Goal: Task Accomplishment & Management: Manage account settings

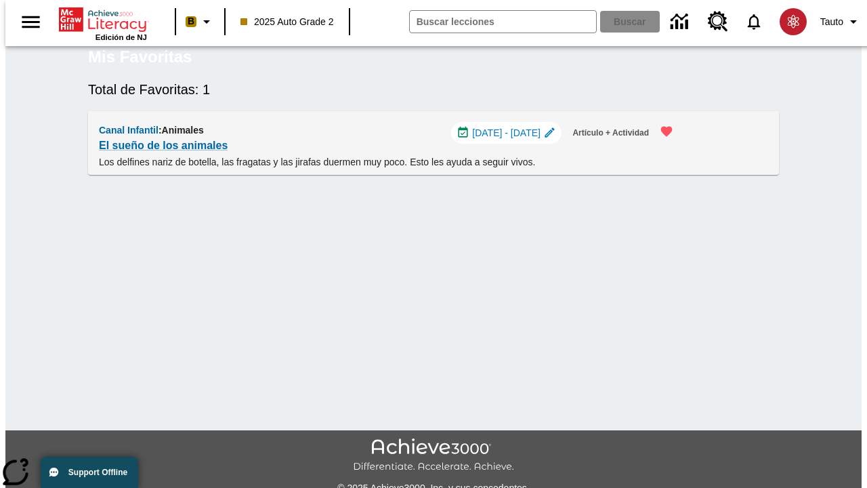
click at [510, 140] on span "[DATE] - [DATE]" at bounding box center [506, 133] width 68 height 14
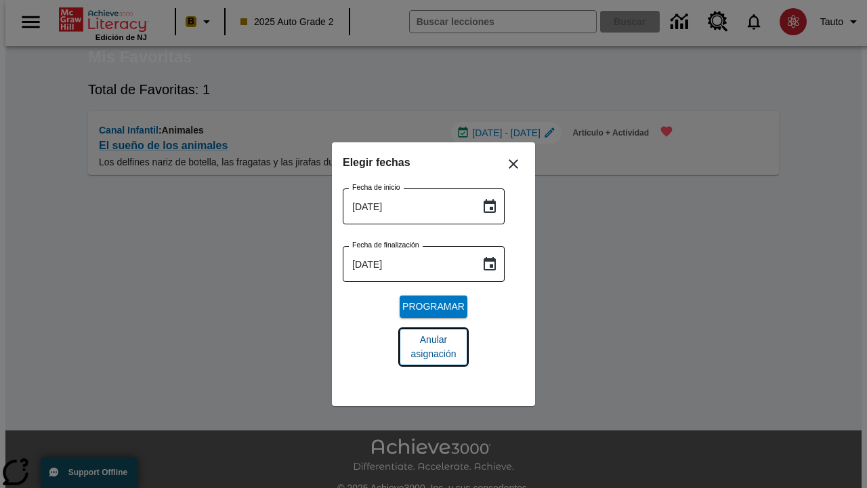
click at [434, 347] on span "Anular asignación" at bounding box center [434, 347] width 46 height 28
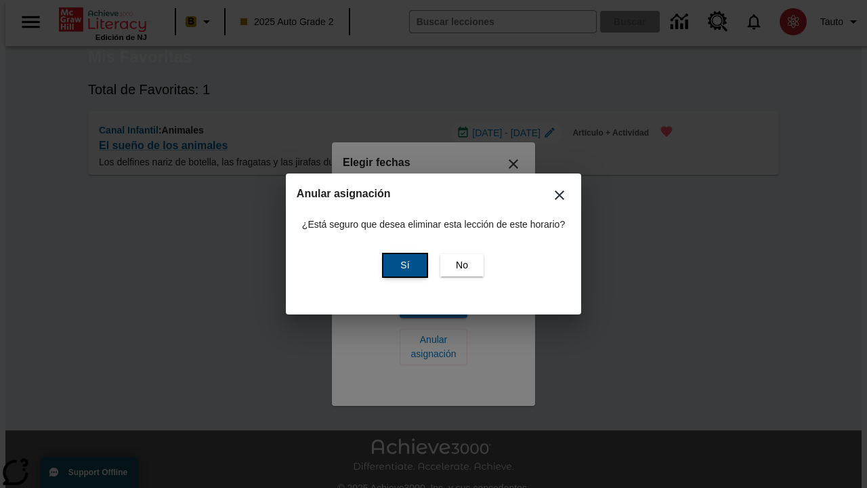
click at [403, 265] on span "Sí" at bounding box center [405, 265] width 9 height 14
